Goal: Task Accomplishment & Management: Use online tool/utility

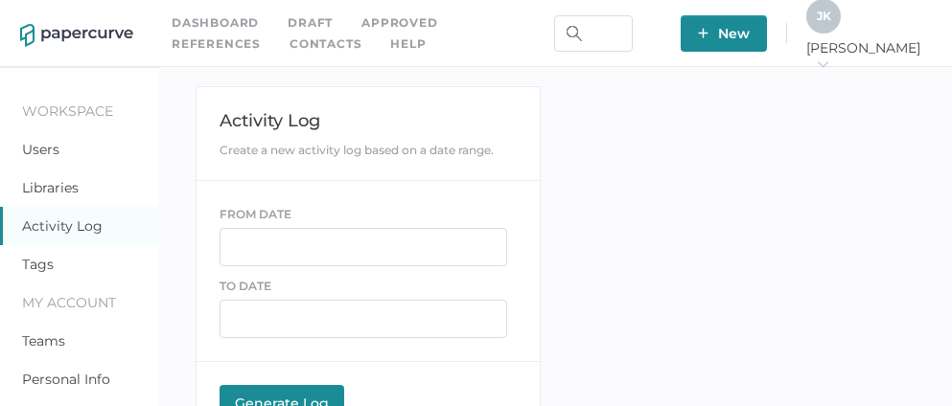
click at [290, 39] on link "Contacts" at bounding box center [326, 44] width 72 height 21
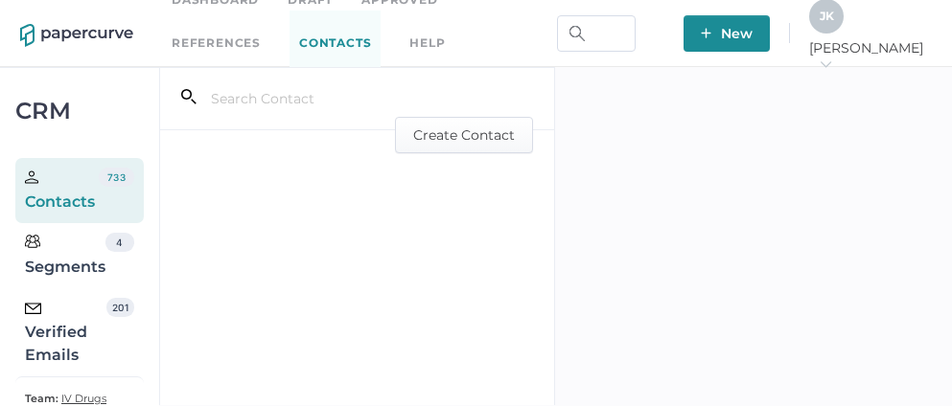
click at [69, 336] on div "Verified Emails" at bounding box center [65, 332] width 81 height 69
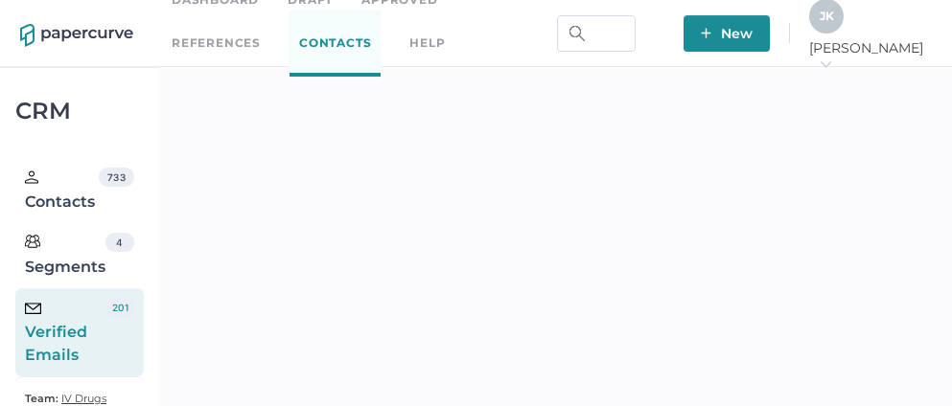
click at [832, 58] on icon "arrow_right" at bounding box center [825, 64] width 13 height 13
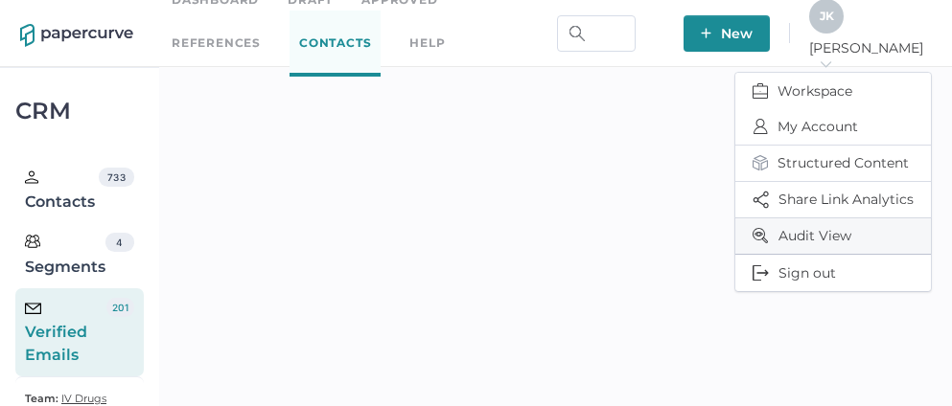
click at [803, 228] on span "Audit View" at bounding box center [833, 236] width 161 height 35
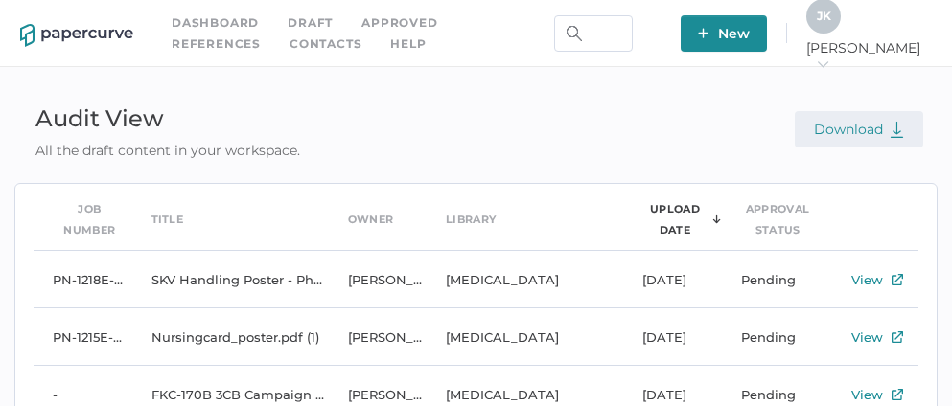
click at [847, 126] on span "Download" at bounding box center [859, 129] width 90 height 17
click at [290, 41] on link "Contacts" at bounding box center [326, 44] width 72 height 21
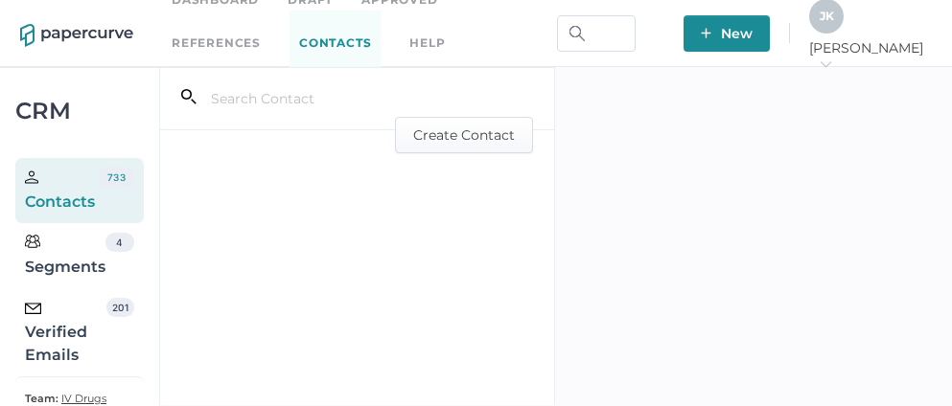
click at [74, 335] on div "Verified Emails" at bounding box center [65, 332] width 81 height 69
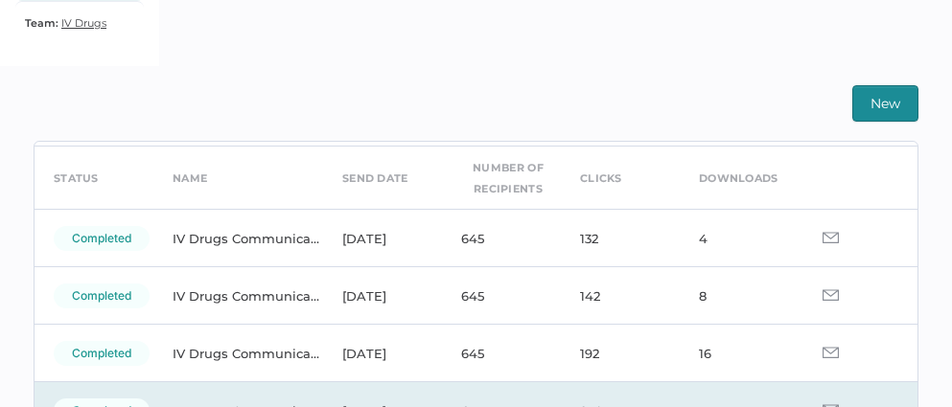
scroll to position [50, 0]
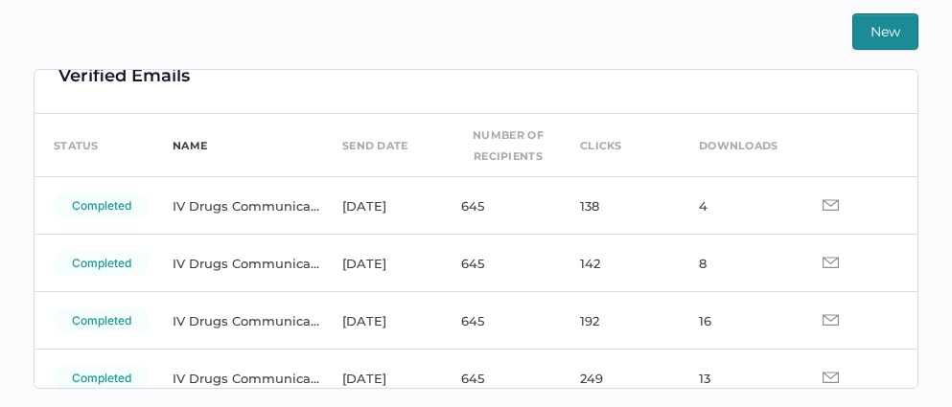
scroll to position [28, 0]
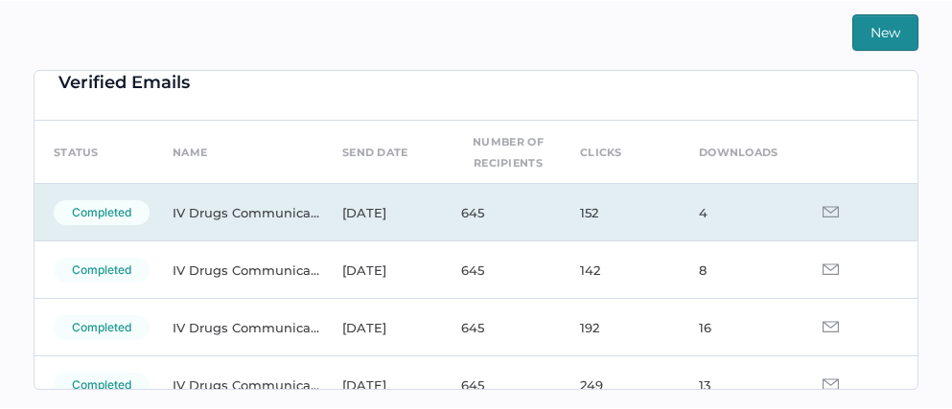
scroll to position [32, 0]
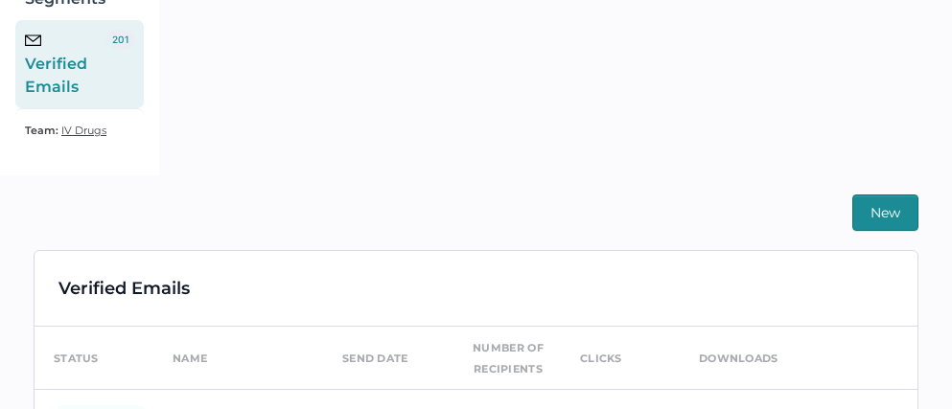
scroll to position [450, 0]
